Goal: Task Accomplishment & Management: Manage account settings

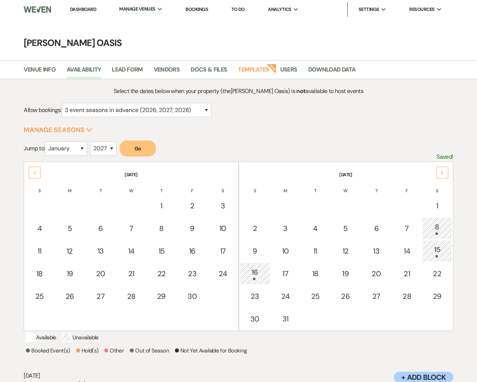
select select "3"
select select "2027"
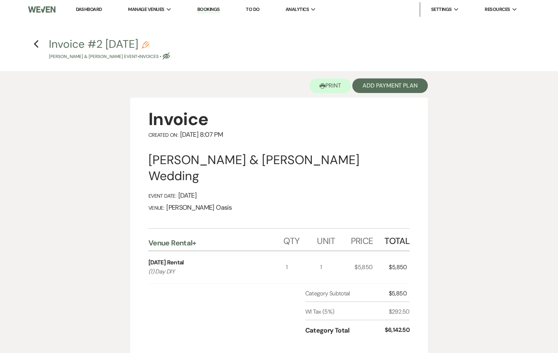
click at [94, 9] on link "Dashboard" at bounding box center [89, 9] width 26 height 6
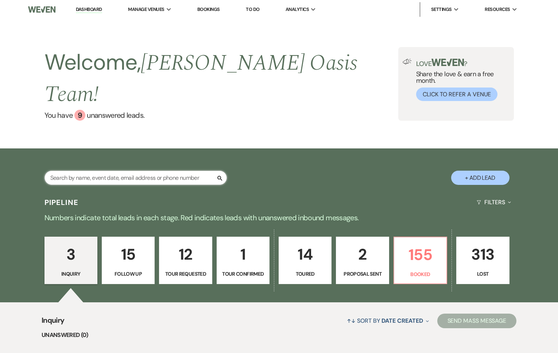
click at [81, 171] on input "text" at bounding box center [135, 178] width 182 height 14
type input "danie"
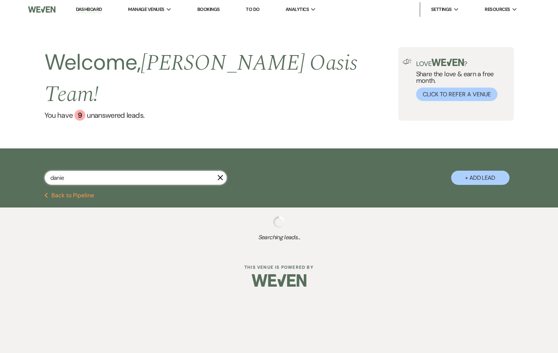
select select "8"
select select "1"
select select "8"
select select "3"
select select "8"
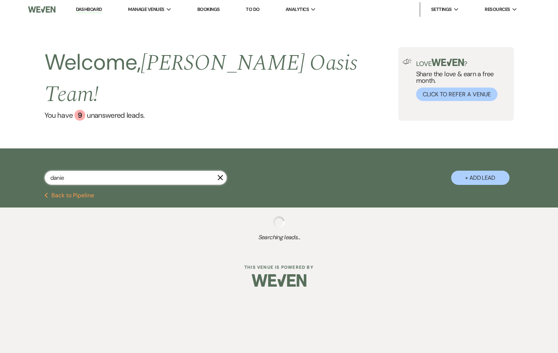
select select "5"
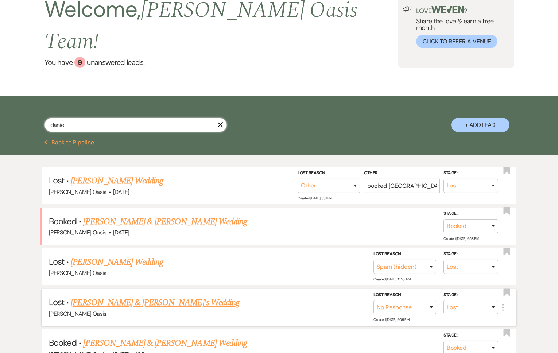
scroll to position [54, 0]
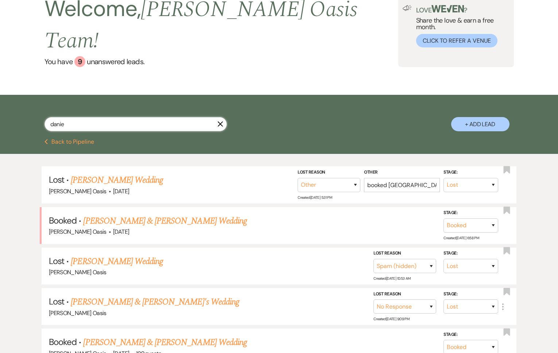
type input "danie"
click at [185, 336] on link "Danielle Eilts & Justin Bailey Wedding" at bounding box center [164, 342] width 163 height 13
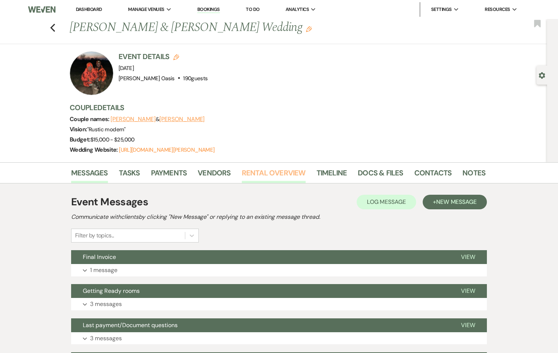
click at [285, 172] on link "Rental Overview" at bounding box center [274, 175] width 64 height 16
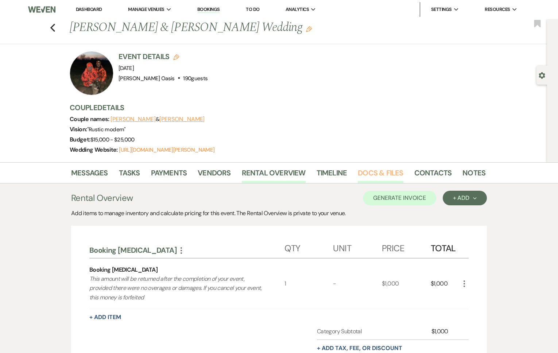
click at [394, 172] on link "Docs & Files" at bounding box center [380, 175] width 45 height 16
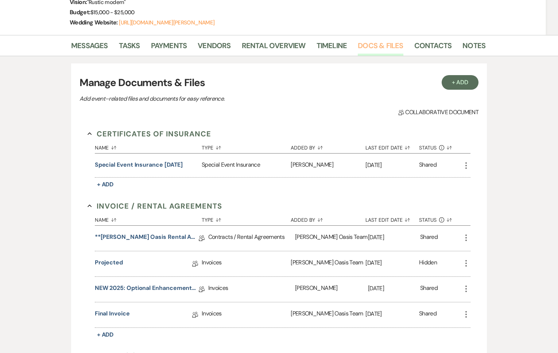
scroll to position [128, 0]
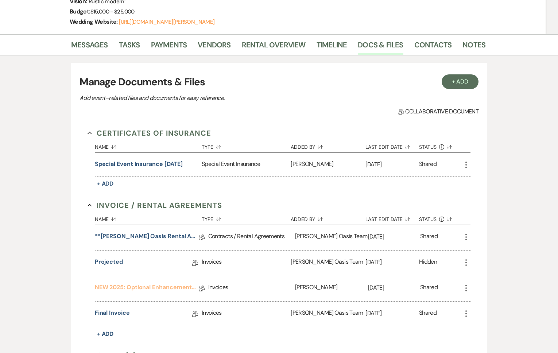
click at [143, 290] on link "NEW 2025: Optional Enhancements + Information" at bounding box center [147, 288] width 104 height 11
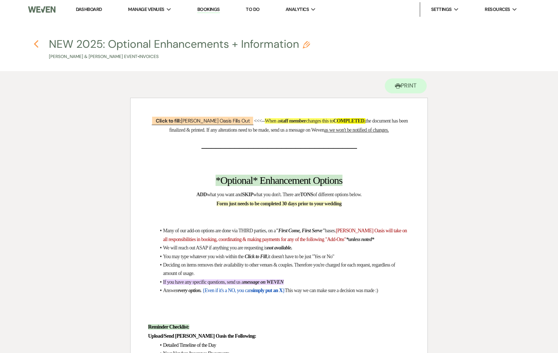
click at [38, 43] on icon "Previous" at bounding box center [36, 44] width 5 height 9
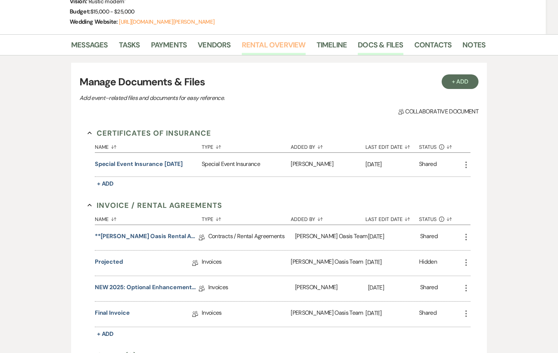
click at [297, 44] on link "Rental Overview" at bounding box center [274, 47] width 64 height 16
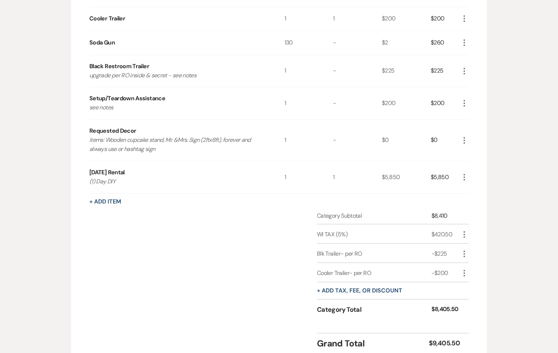
scroll to position [719, 0]
